Goal: Task Accomplishment & Management: Use online tool/utility

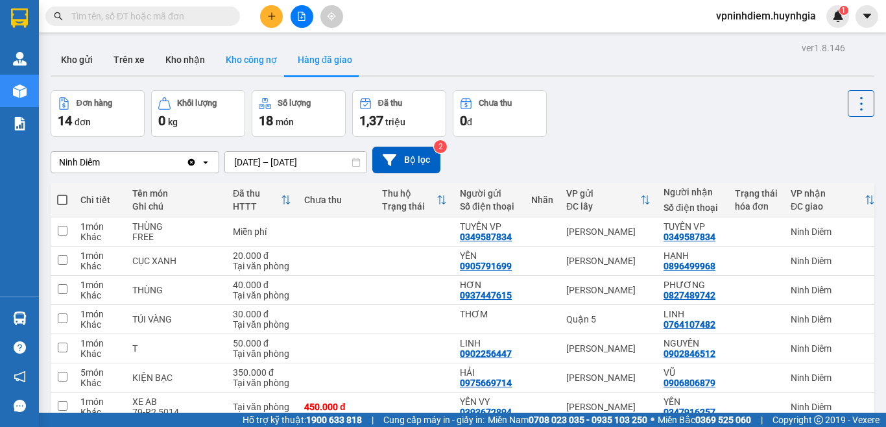
click at [255, 62] on button "Kho công nợ" at bounding box center [251, 59] width 72 height 31
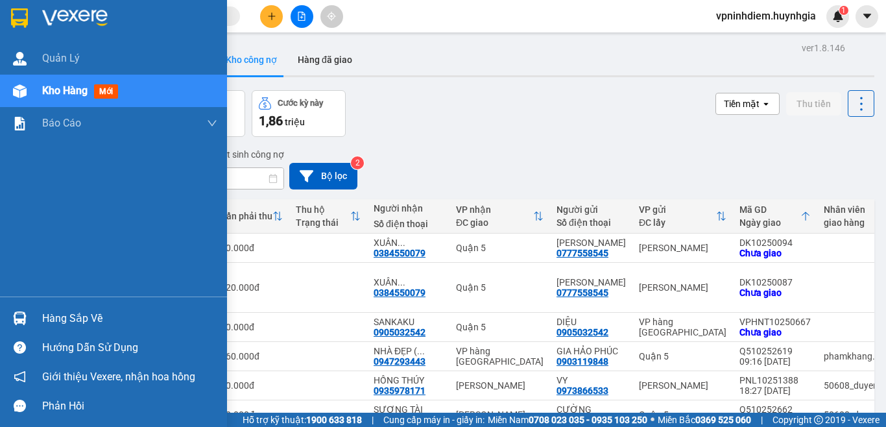
click at [74, 318] on div "Hàng sắp về" at bounding box center [129, 318] width 175 height 19
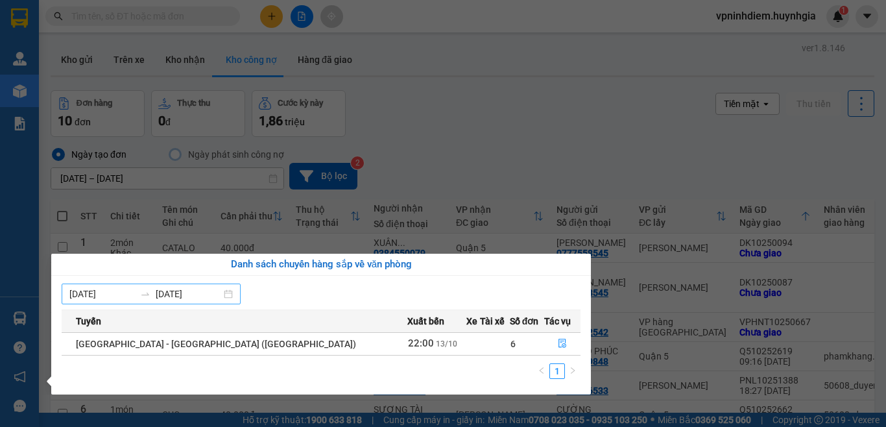
click at [231, 297] on div "[DATE] [DATE]" at bounding box center [151, 293] width 179 height 21
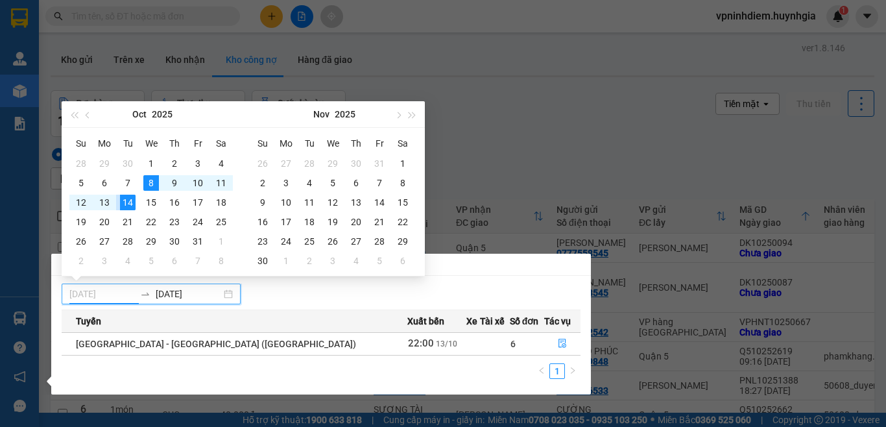
type input "[DATE]"
click at [128, 203] on div "14" at bounding box center [128, 202] width 16 height 16
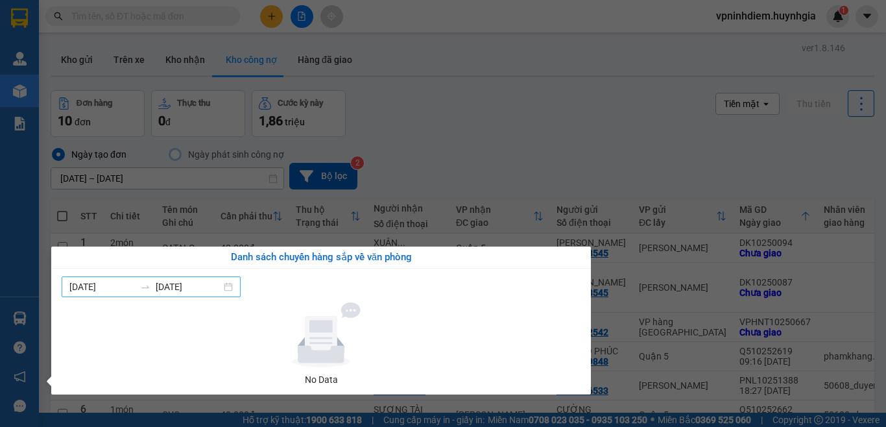
click at [237, 289] on div "[DATE] [DATE]" at bounding box center [151, 286] width 179 height 21
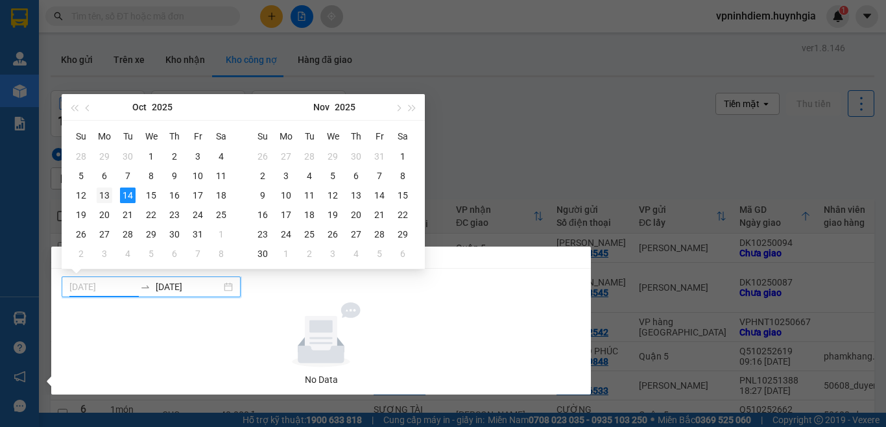
type input "[DATE]"
click at [101, 194] on div "13" at bounding box center [105, 195] width 16 height 16
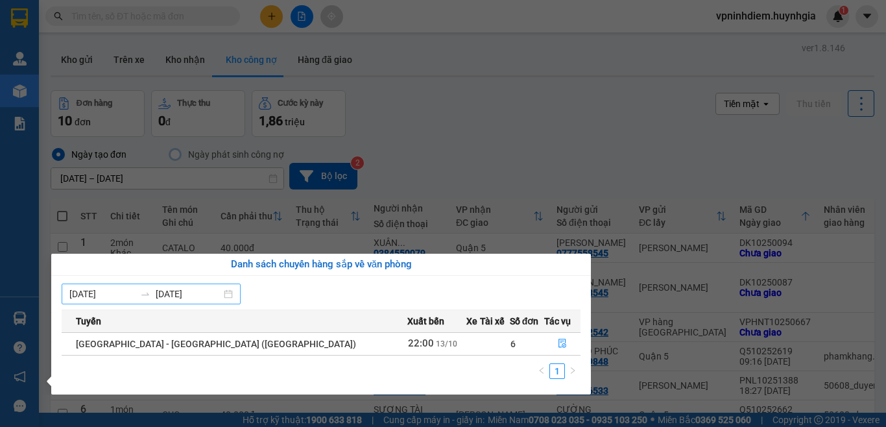
click at [234, 296] on div "[DATE] [DATE]" at bounding box center [151, 293] width 179 height 21
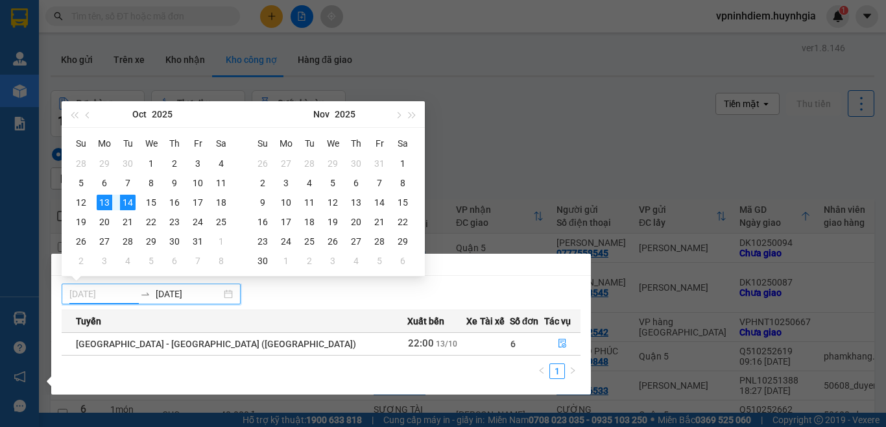
type input "[DATE]"
click at [105, 205] on div "13" at bounding box center [105, 202] width 16 height 16
type input "[DATE]"
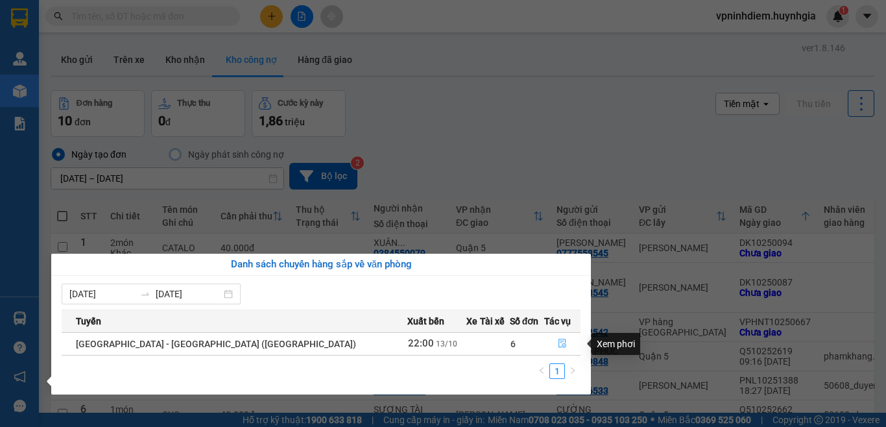
click at [558, 347] on icon "file-done" at bounding box center [562, 342] width 9 height 9
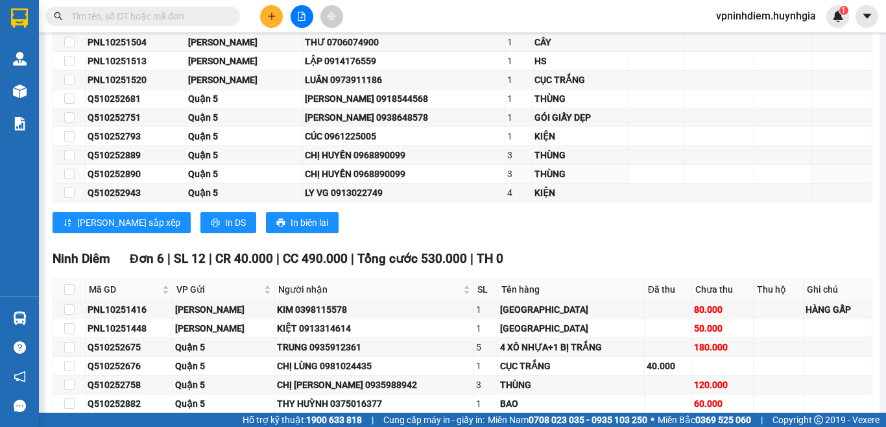
scroll to position [7196, 0]
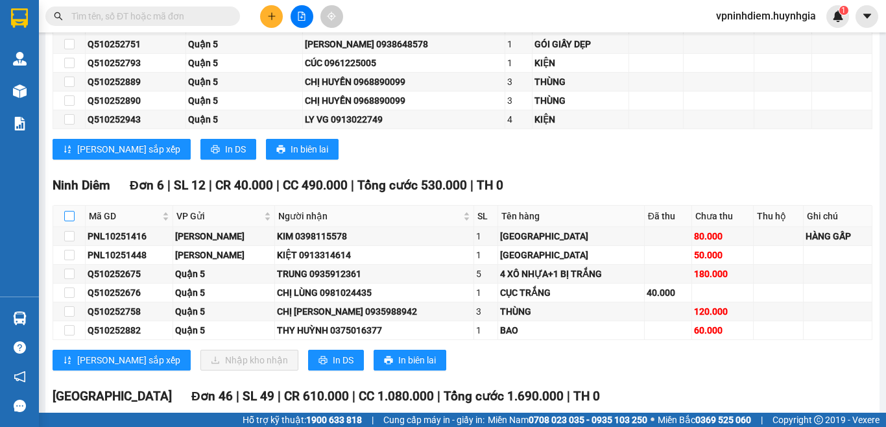
click at [66, 221] on input "checkbox" at bounding box center [69, 216] width 10 height 10
checkbox input "true"
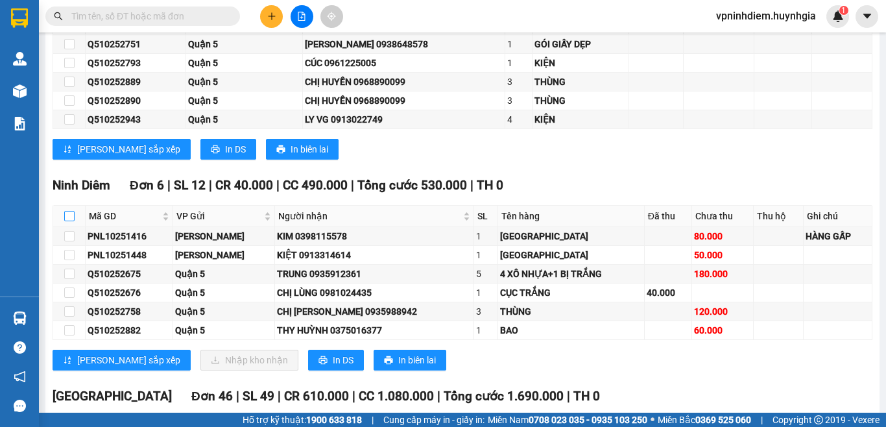
checkbox input "true"
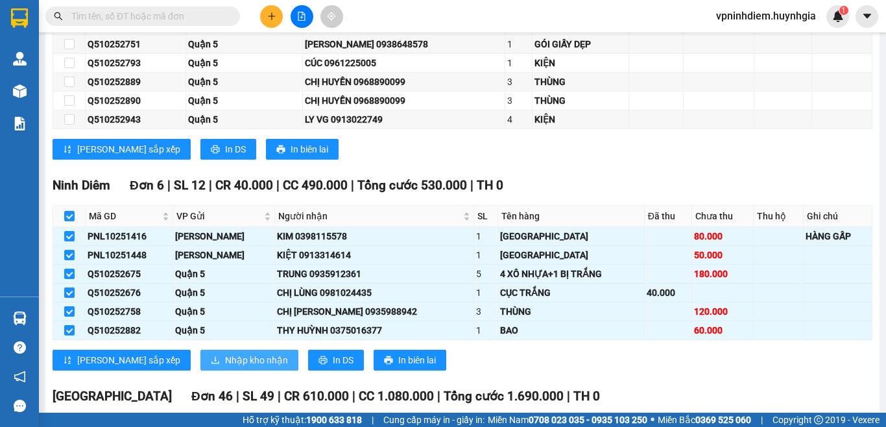
click at [225, 367] on span "Nhập kho nhận" at bounding box center [256, 360] width 63 height 14
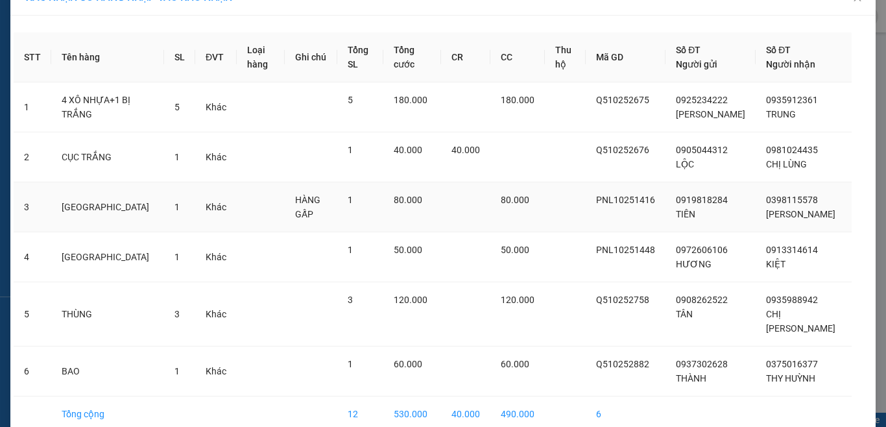
scroll to position [77, 0]
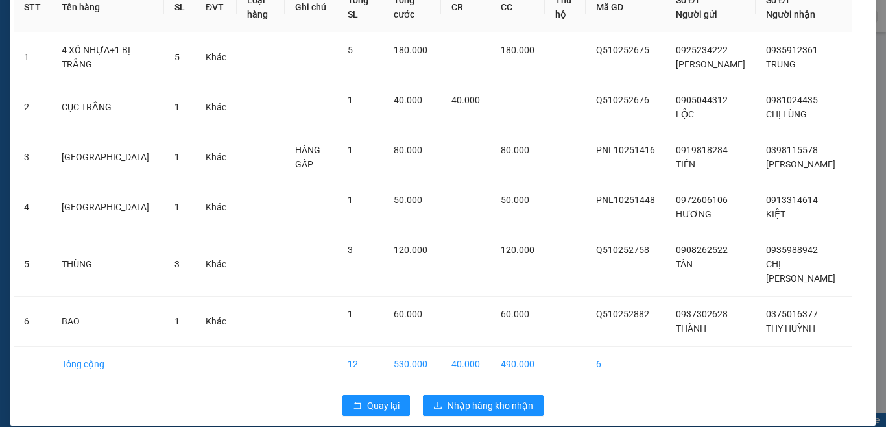
click at [478, 388] on div "Quay lại Nhập hàng kho nhận" at bounding box center [443, 405] width 858 height 34
click at [473, 398] on span "Nhập hàng kho nhận" at bounding box center [490, 405] width 86 height 14
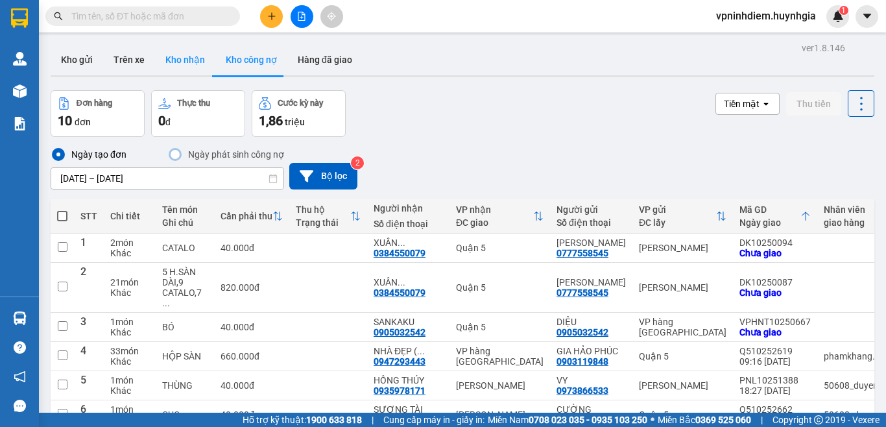
click at [176, 62] on button "Kho nhận" at bounding box center [185, 59] width 60 height 31
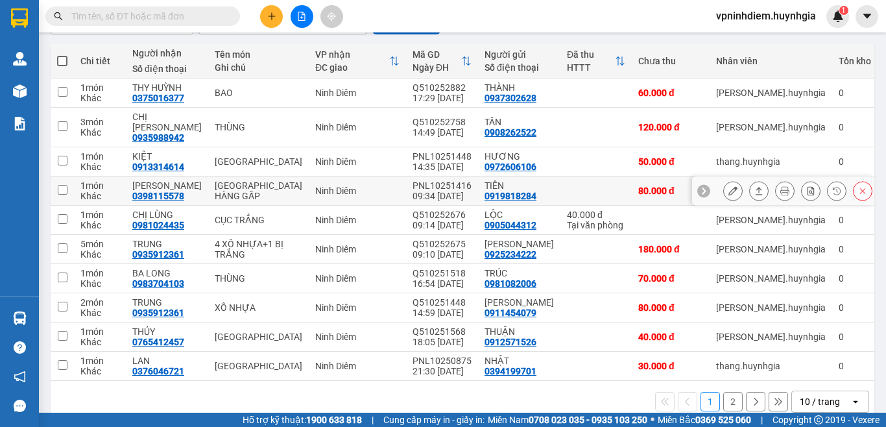
scroll to position [150, 0]
